Goal: Transaction & Acquisition: Purchase product/service

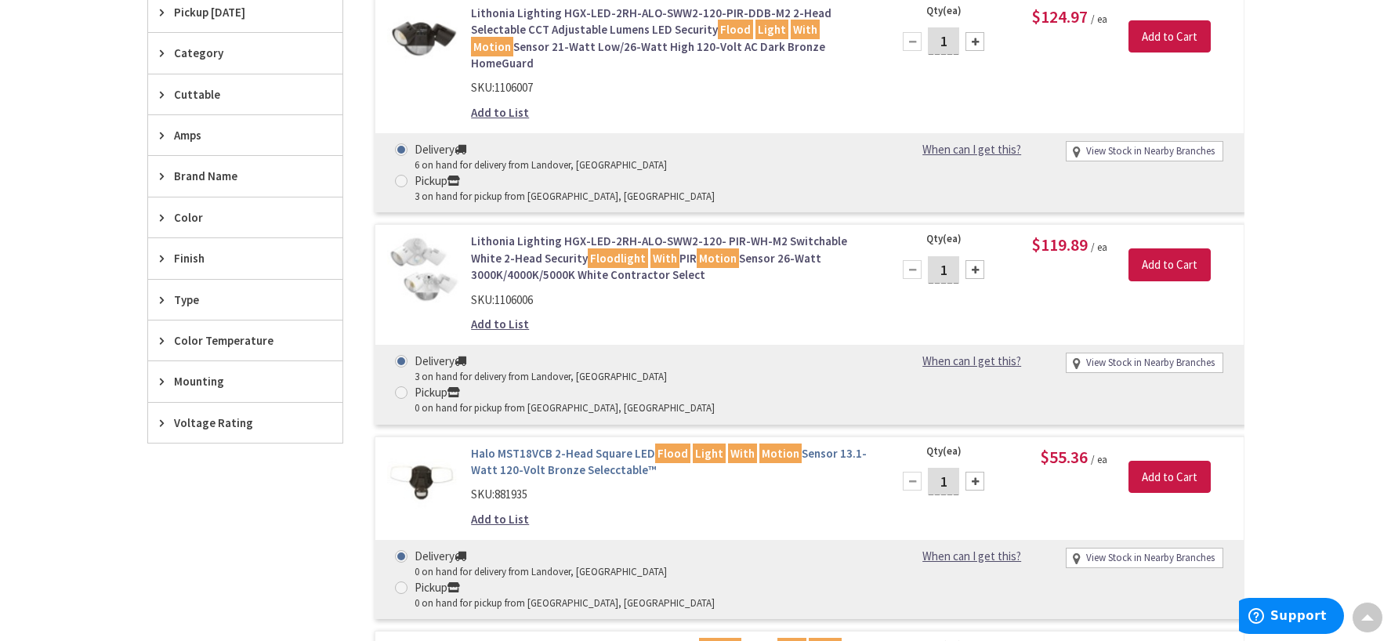
scroll to position [473, 0]
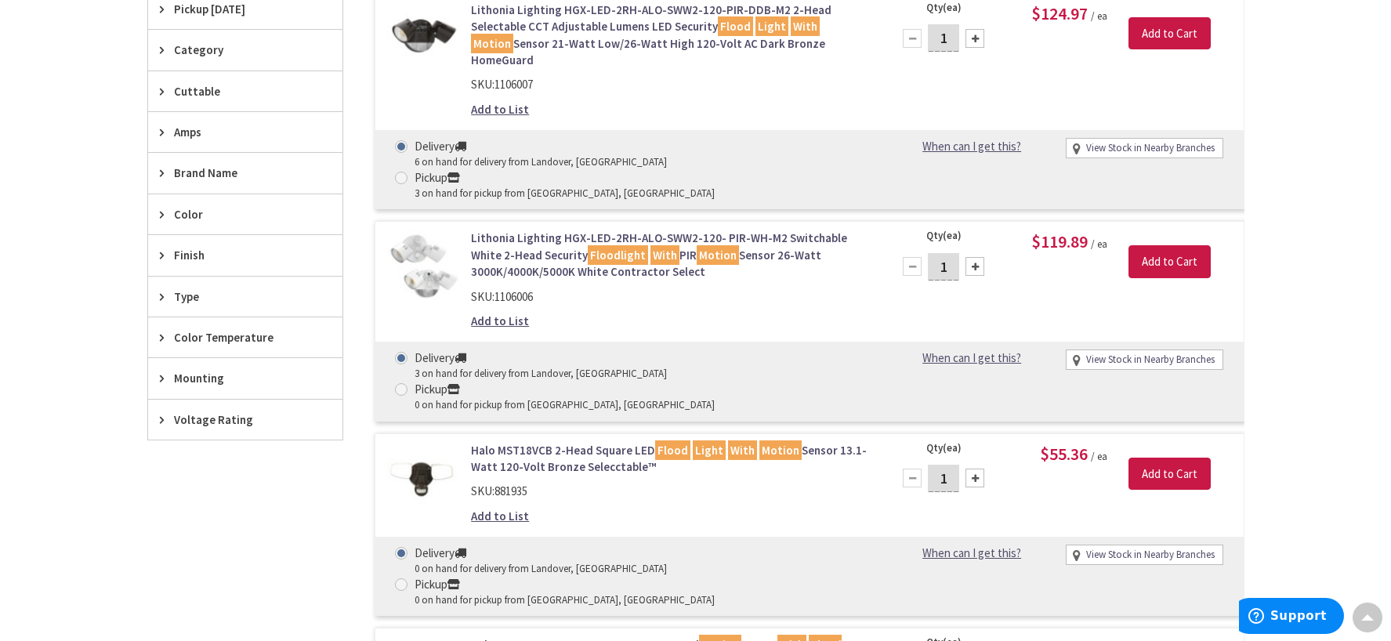
click at [501, 230] on link "Lithonia Lighting HGX-LED-2RH-ALO-SWW2-120- PIR-WH-M2 Switchable White 2-Head S…" at bounding box center [670, 255] width 399 height 50
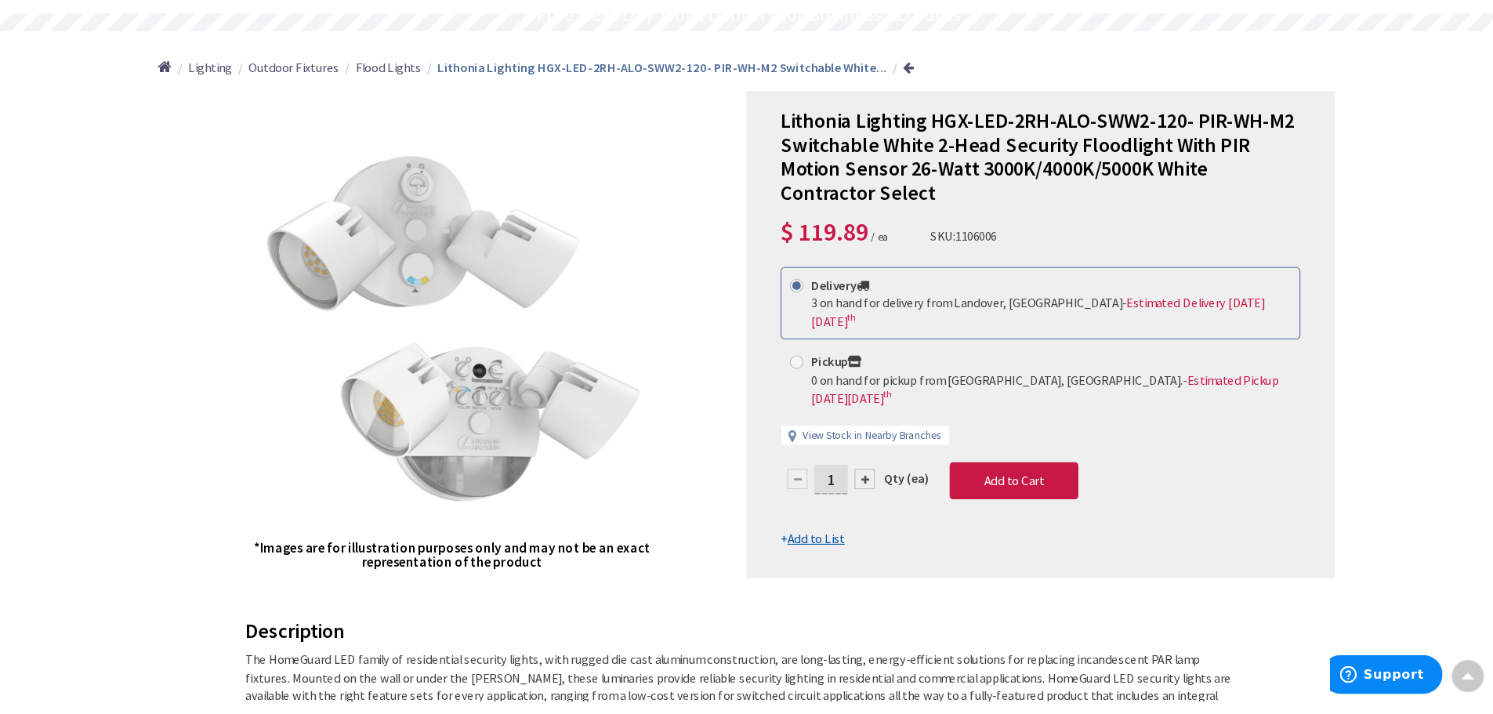
scroll to position [159, 0]
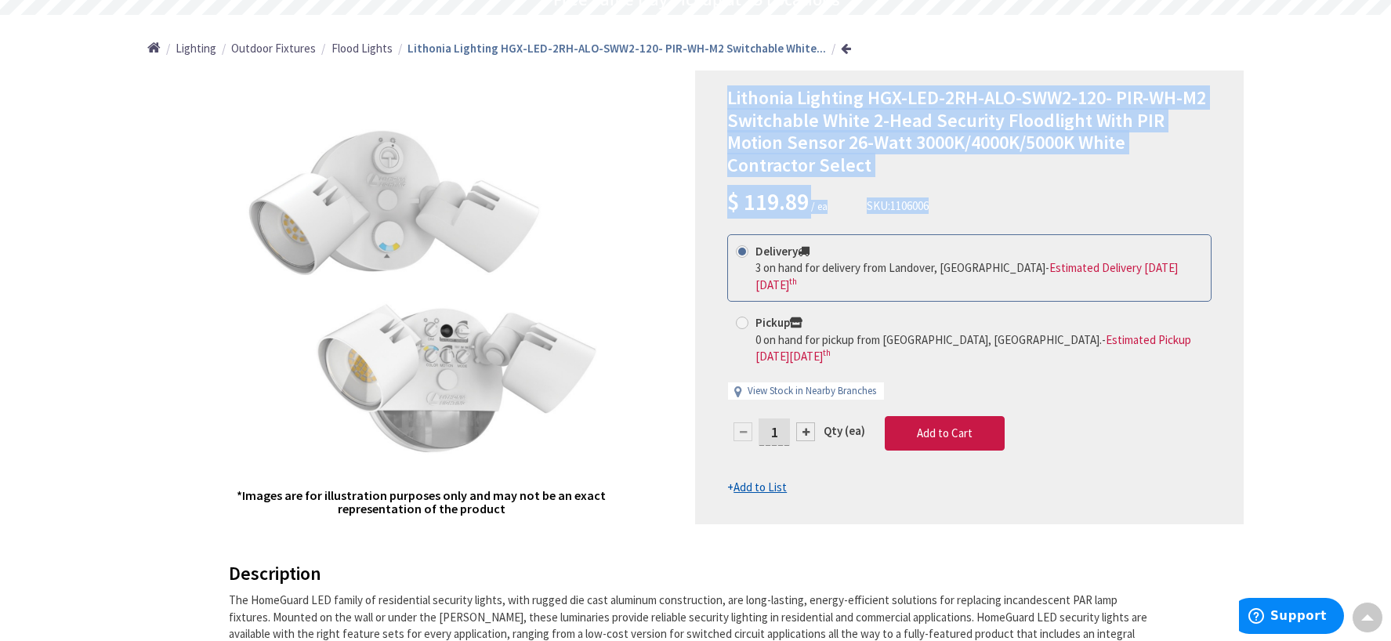
drag, startPoint x: 729, startPoint y: 94, endPoint x: 950, endPoint y: 200, distance: 245.0
click at [949, 201] on div "Lithonia Lighting HGX-LED-2RH-ALO-SWW2-120- PIR-WH-M2 Switchable White 2-Head S…" at bounding box center [969, 153] width 484 height 132
copy div "Lithonia Lighting HGX-LED-2RH-ALO-SWW2-120- PIR-WH-M2 Switchable White 2-Head S…"
